Goal: Task Accomplishment & Management: Use online tool/utility

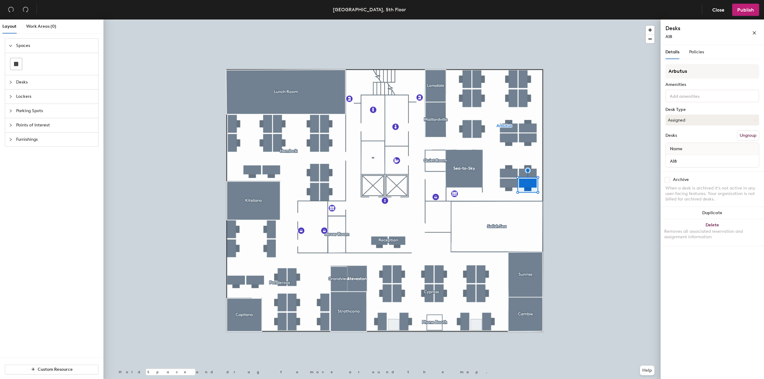
click at [668, 177] on input "checkbox" at bounding box center [667, 179] width 5 height 5
checkbox input "true"
click at [742, 11] on span "Publish" at bounding box center [746, 10] width 17 height 6
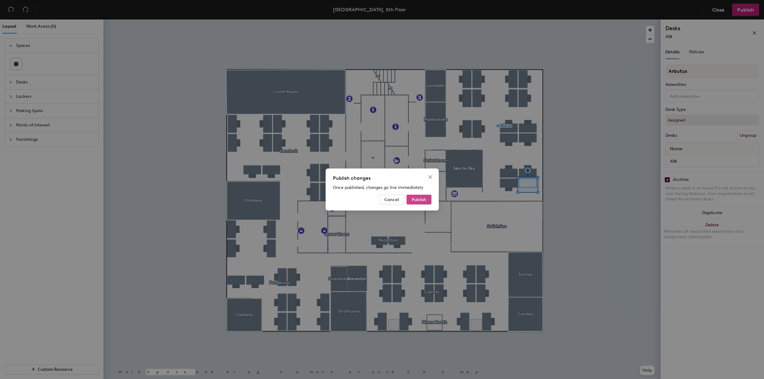
click at [411, 196] on button "Publish" at bounding box center [419, 200] width 25 height 10
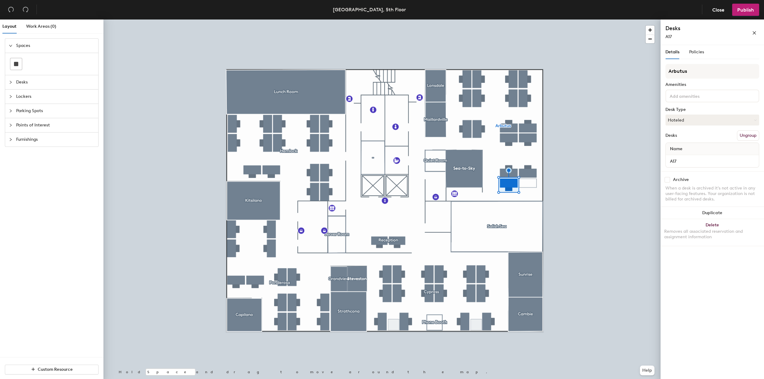
click at [668, 179] on input "checkbox" at bounding box center [667, 179] width 5 height 5
checkbox input "true"
click at [752, 14] on button "Publish" at bounding box center [745, 10] width 27 height 12
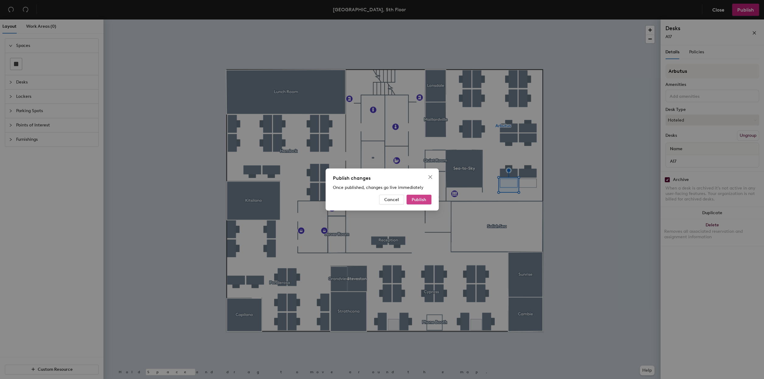
click at [423, 197] on span "Publish" at bounding box center [419, 199] width 15 height 5
